Goal: Task Accomplishment & Management: Manage account settings

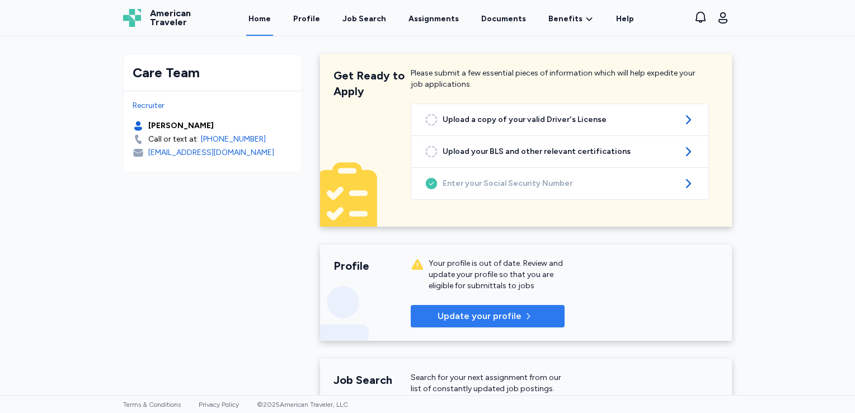
click at [533, 313] on span "Update your profile" at bounding box center [488, 315] width 136 height 13
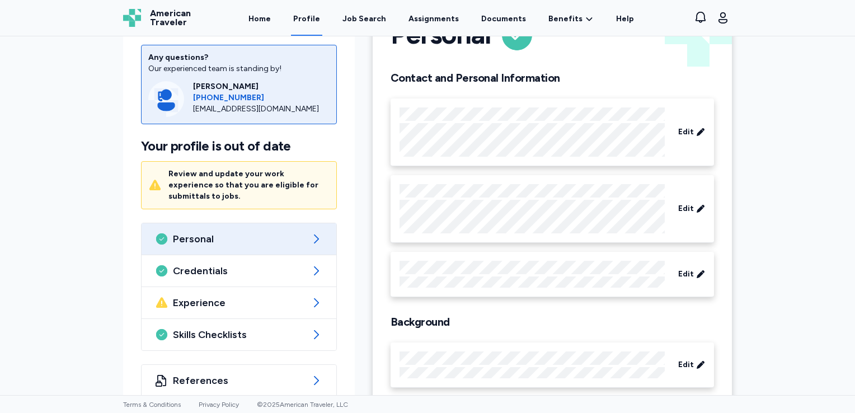
scroll to position [74, 0]
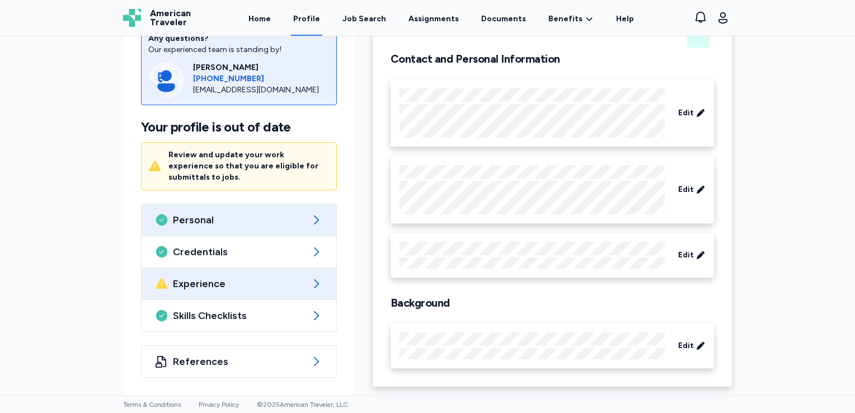
click at [209, 284] on span "Experience" at bounding box center [239, 283] width 132 height 13
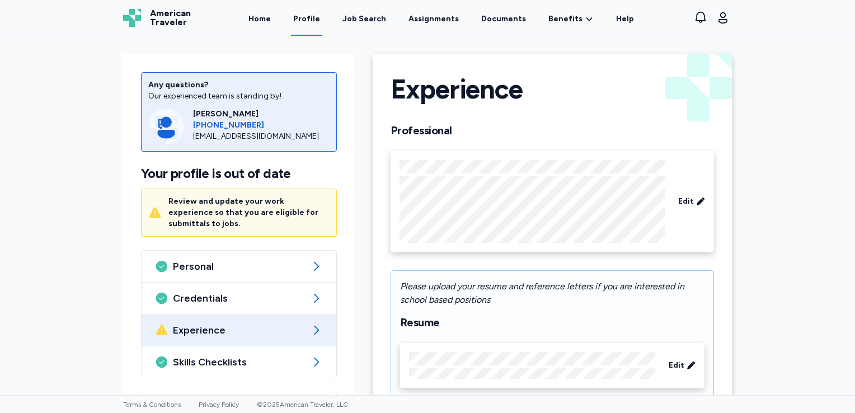
click at [311, 323] on icon at bounding box center [315, 329] width 13 height 13
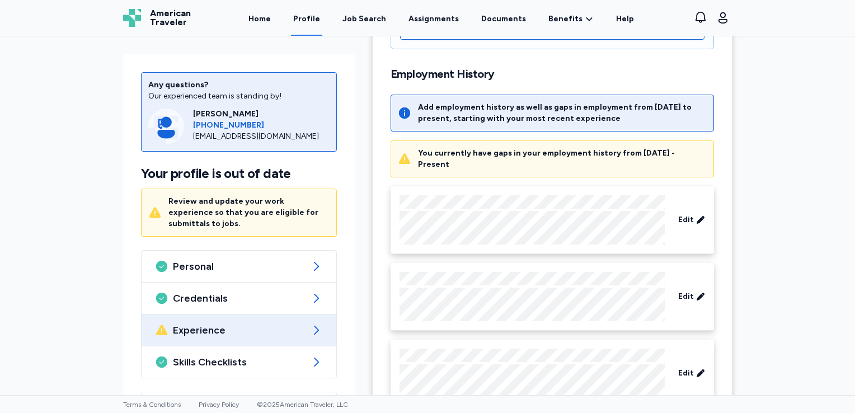
scroll to position [506, 0]
